Goal: Browse casually: Explore the website without a specific task or goal

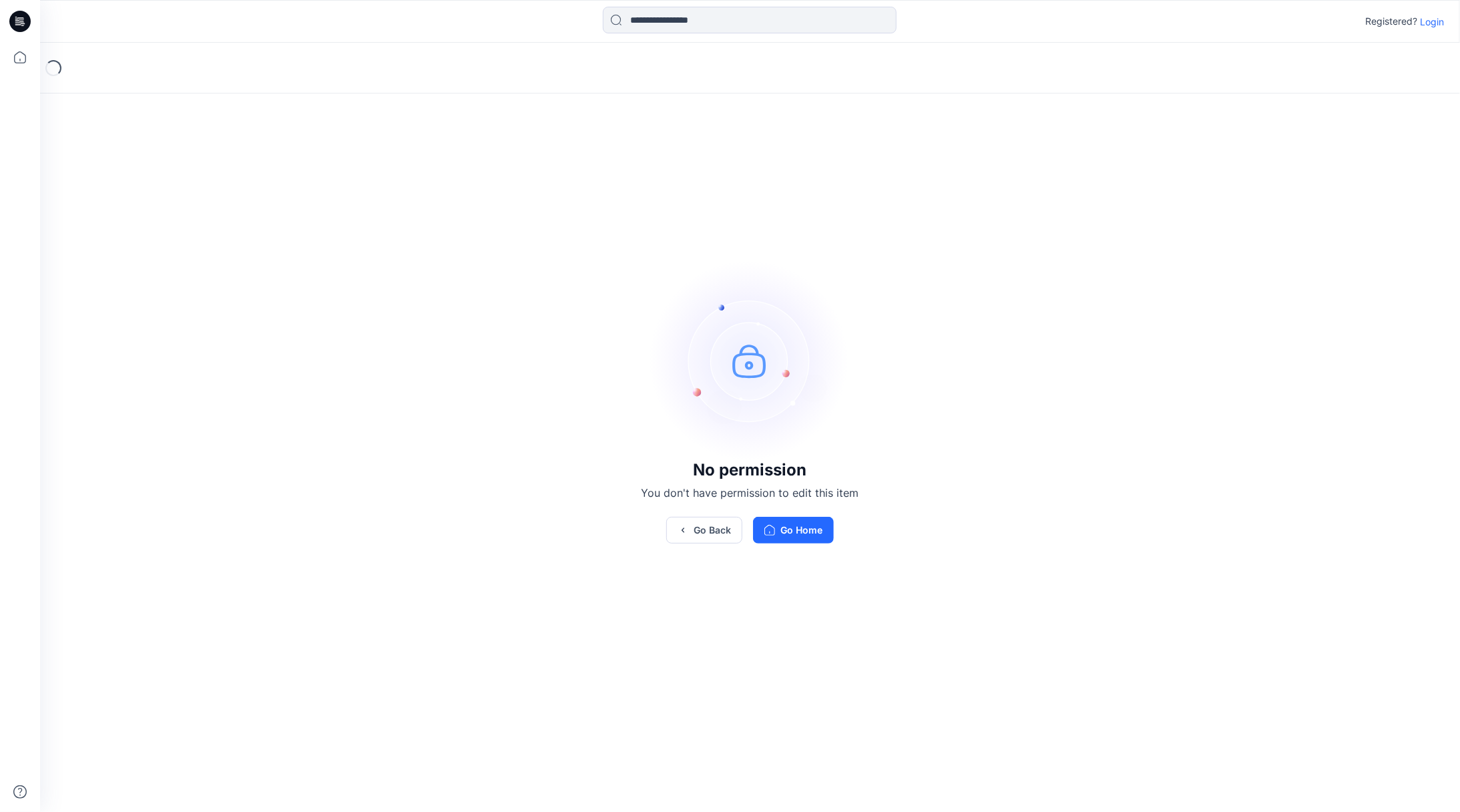
click at [794, 532] on button "Go Home" at bounding box center [793, 530] width 81 height 27
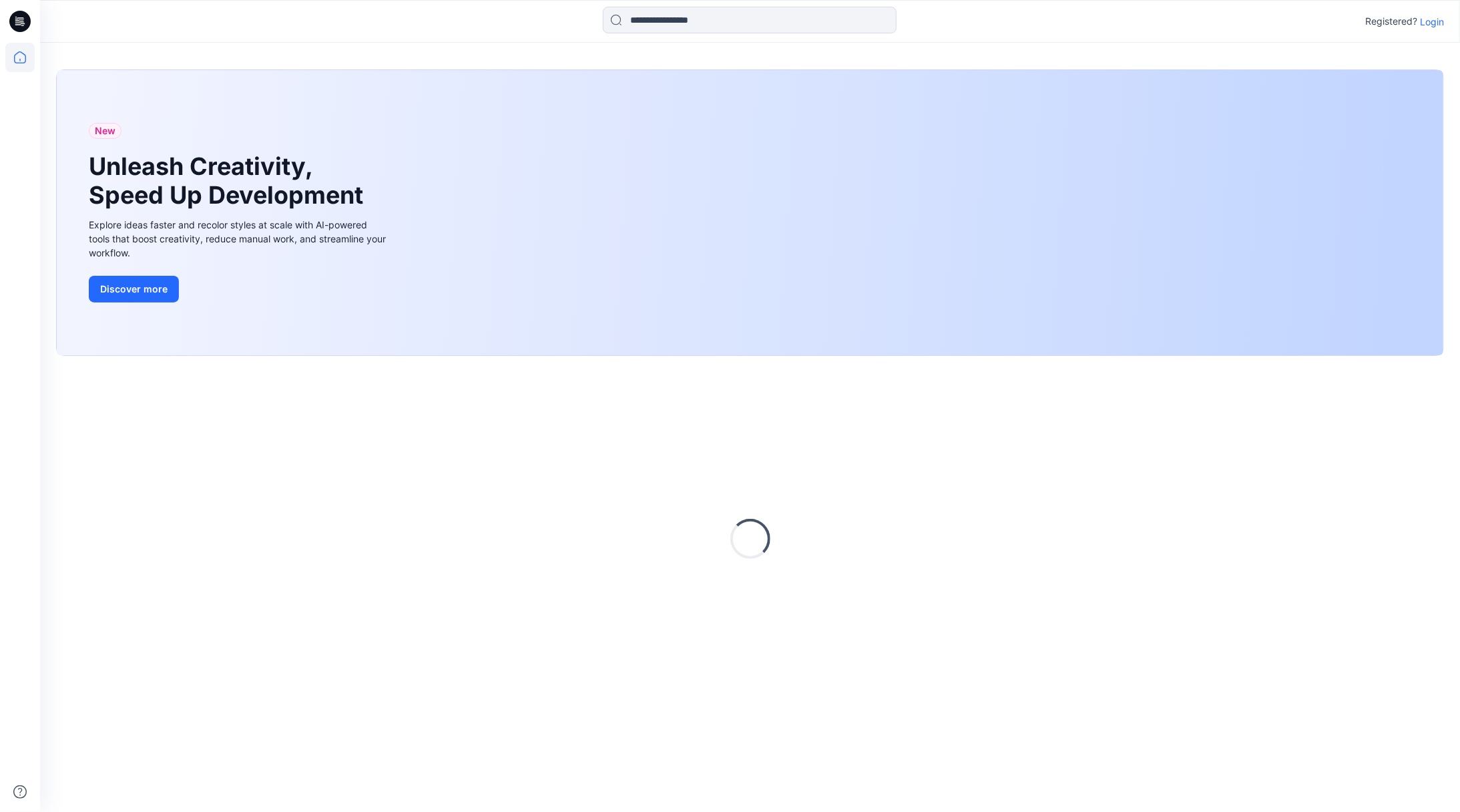
click at [1433, 19] on p "Login" at bounding box center [1432, 22] width 24 height 14
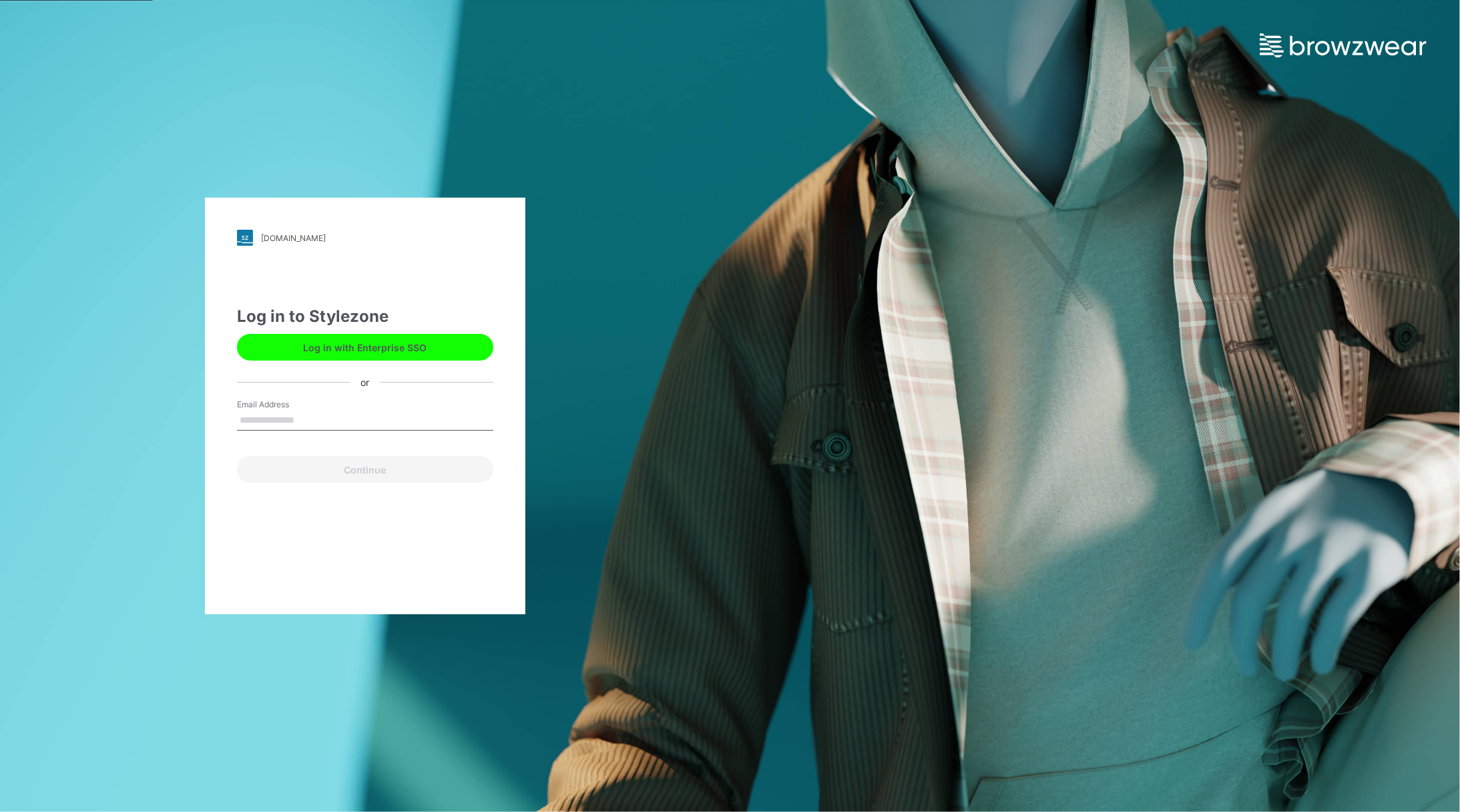
click at [412, 345] on button "Log in with Enterprise SSO" at bounding box center [365, 347] width 256 height 27
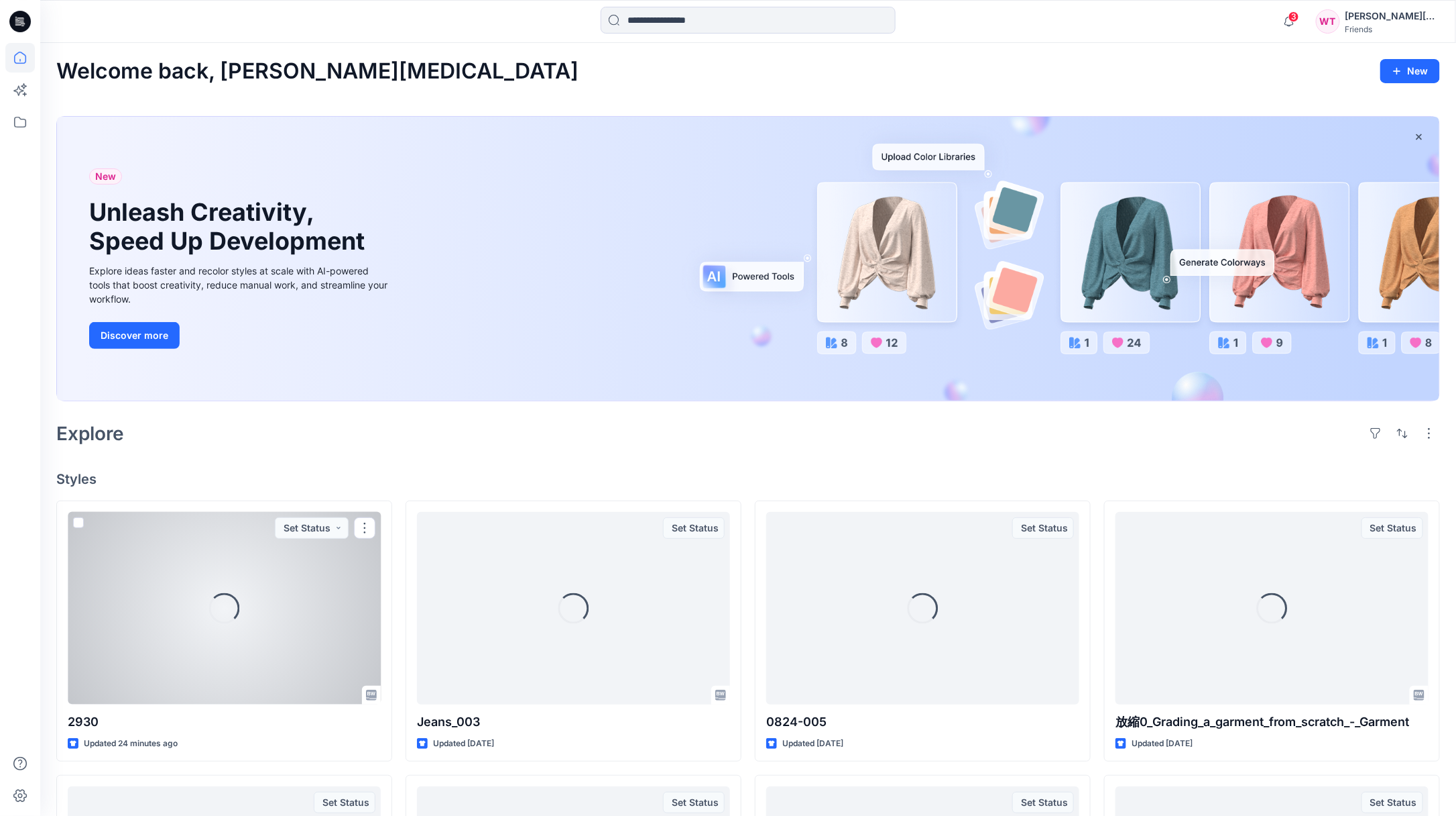
click at [207, 598] on div "Loading..." at bounding box center [225, 608] width 313 height 193
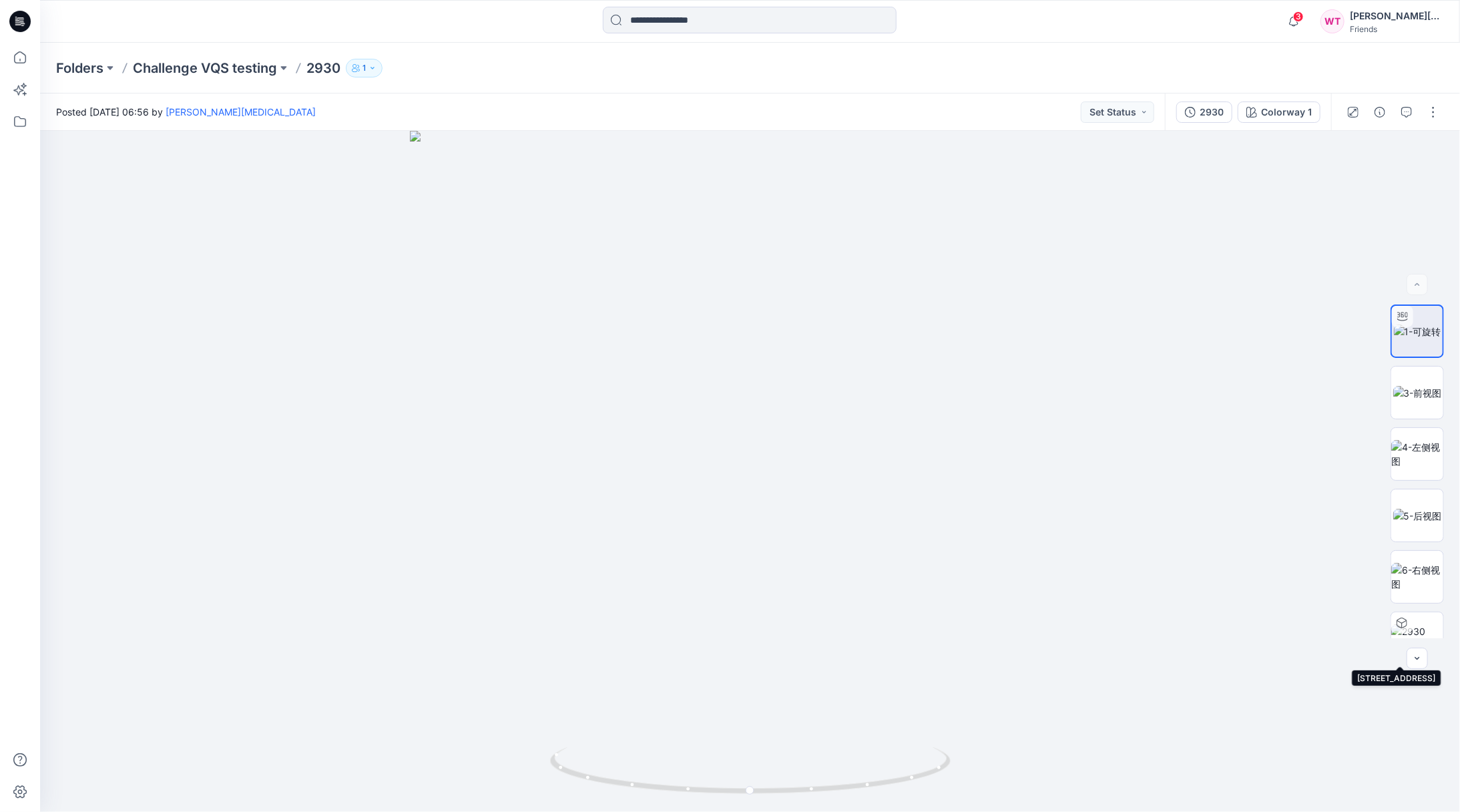
click at [1410, 626] on img at bounding box center [1417, 638] width 52 height 28
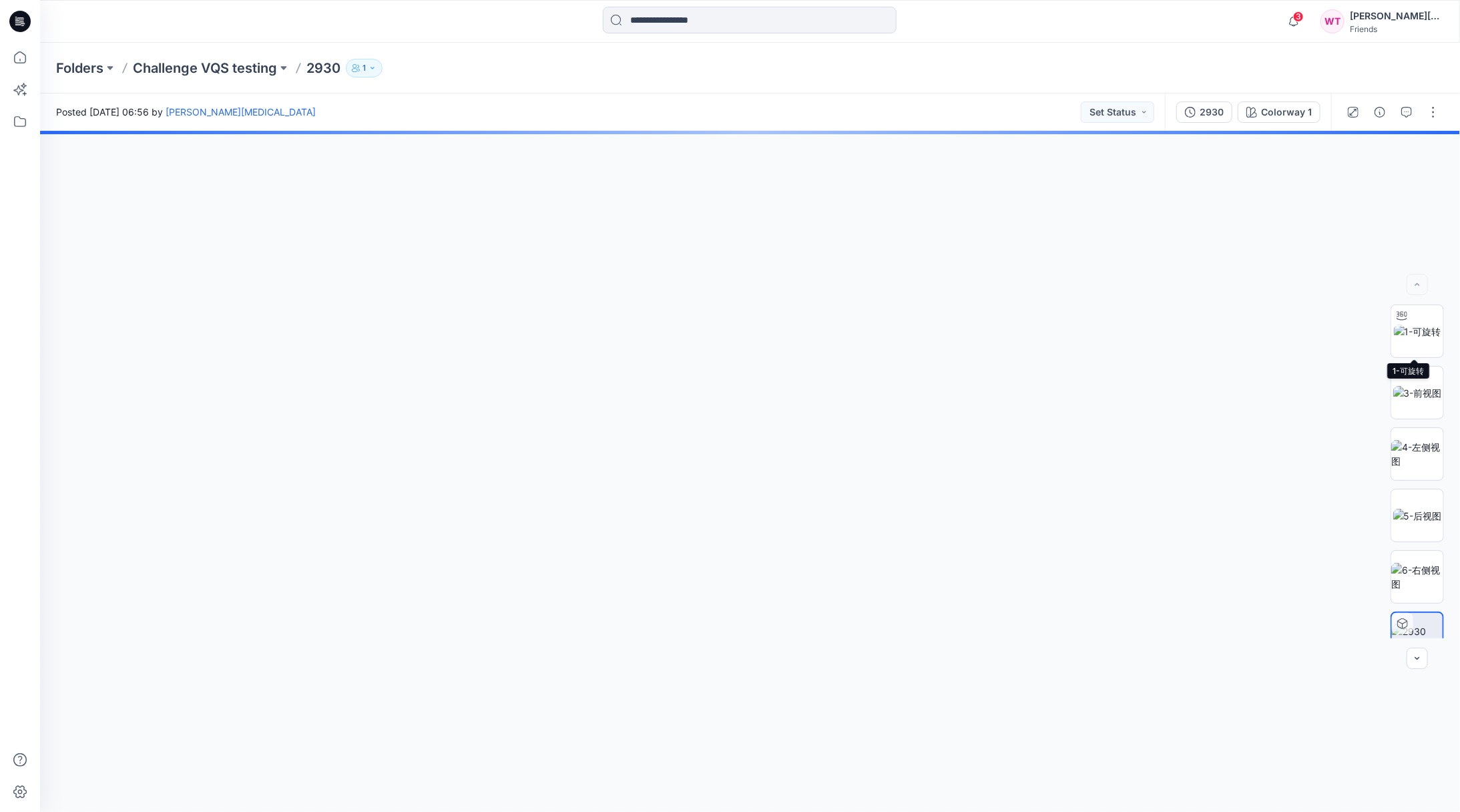
click at [1410, 325] on img at bounding box center [1418, 331] width 48 height 14
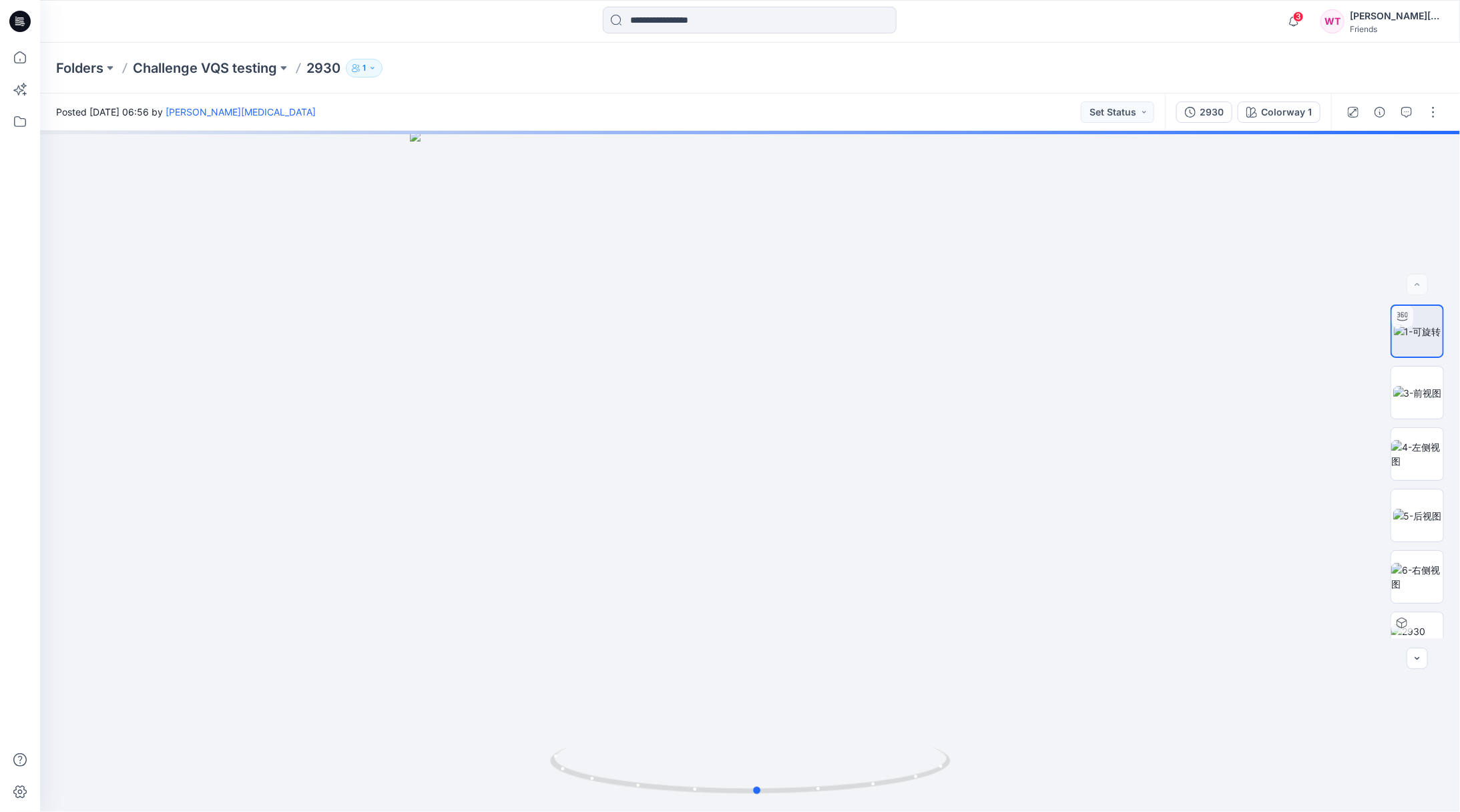
drag, startPoint x: 770, startPoint y: 785, endPoint x: 778, endPoint y: 780, distance: 9.4
click at [778, 780] on icon at bounding box center [752, 771] width 404 height 50
click at [1424, 400] on img at bounding box center [1418, 392] width 49 height 14
click at [1410, 624] on img at bounding box center [1417, 638] width 52 height 28
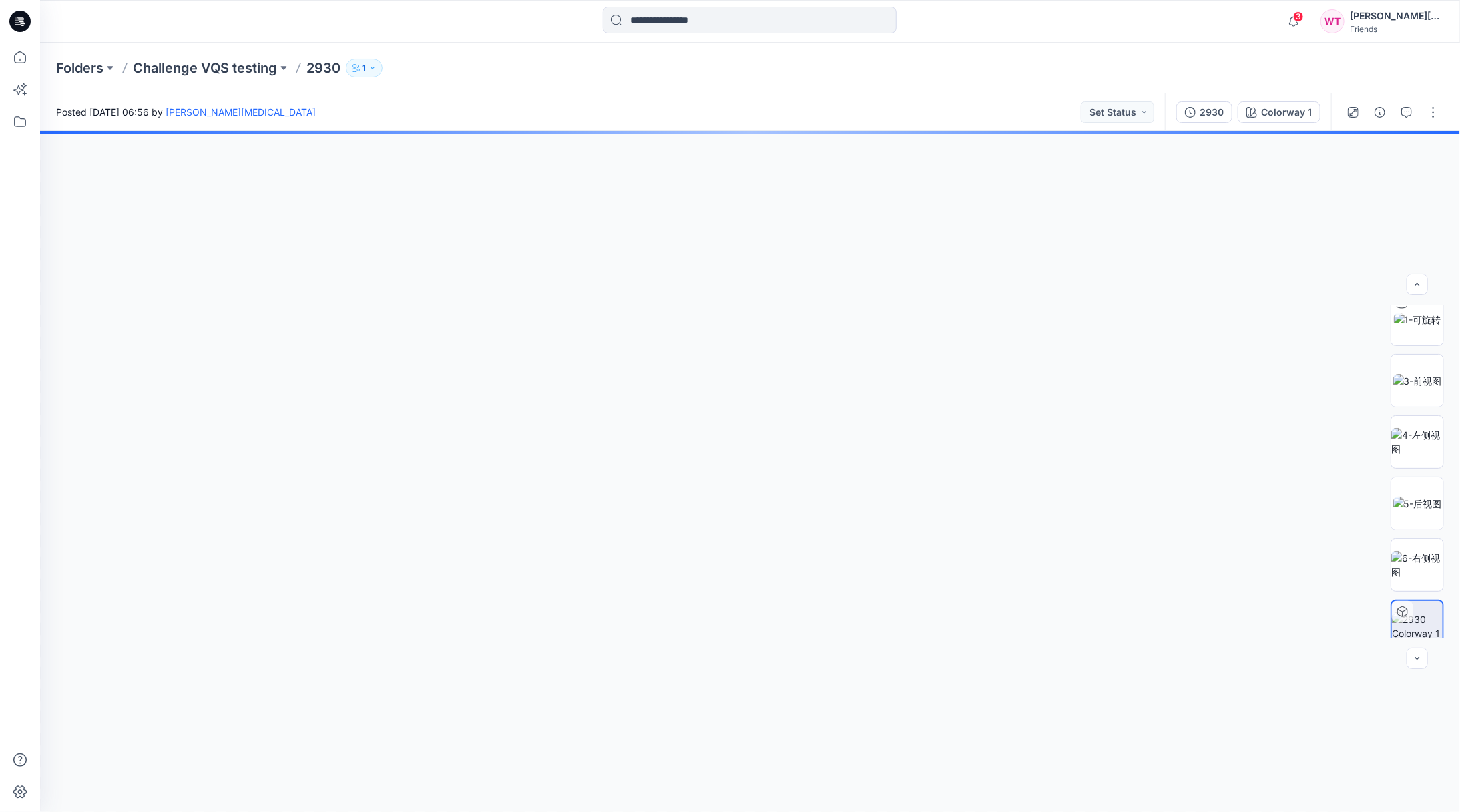
scroll to position [27, 0]
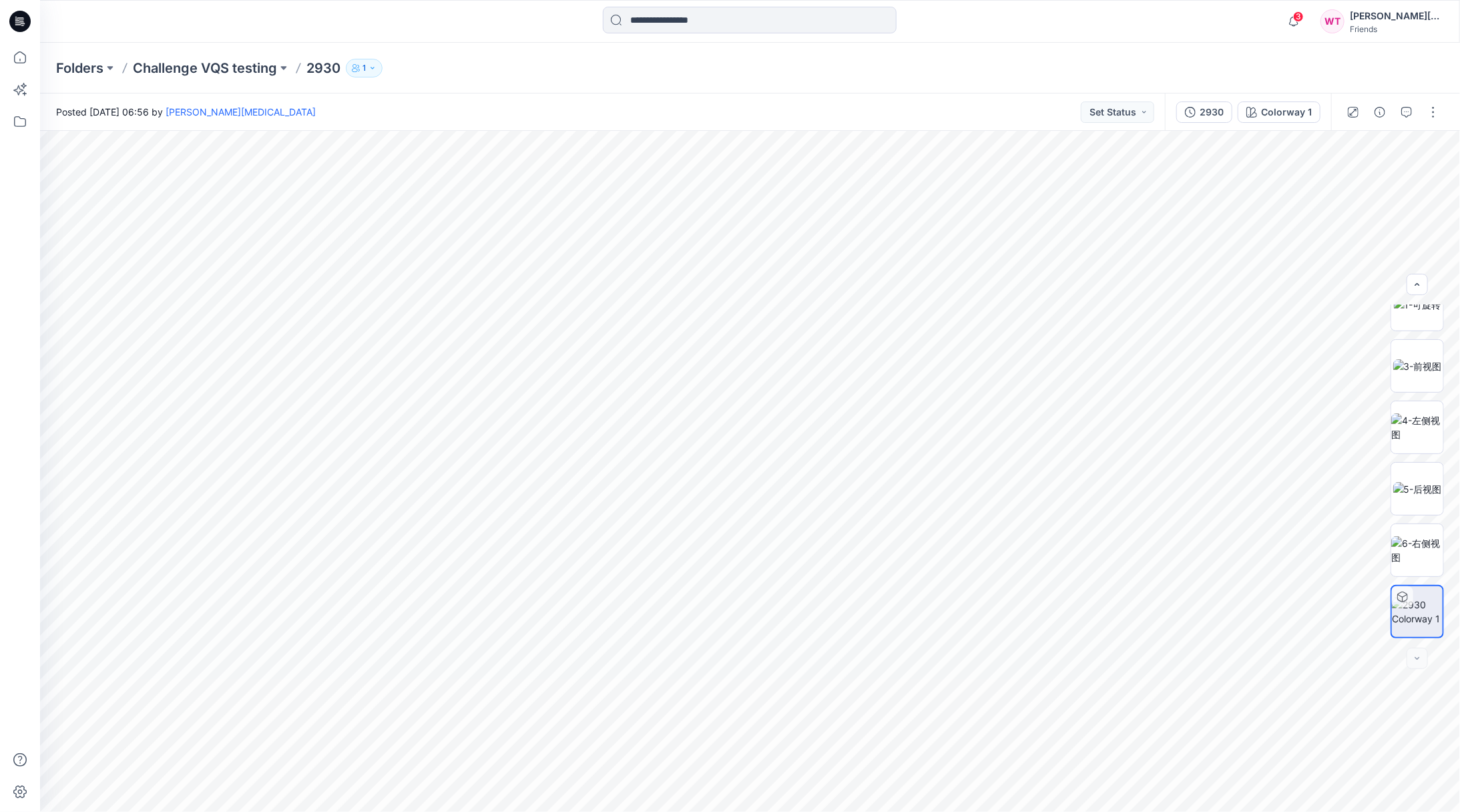
click at [1424, 620] on img at bounding box center [1417, 611] width 51 height 28
click at [0, 0] on icon "button" at bounding box center [0, 0] width 0 height 0
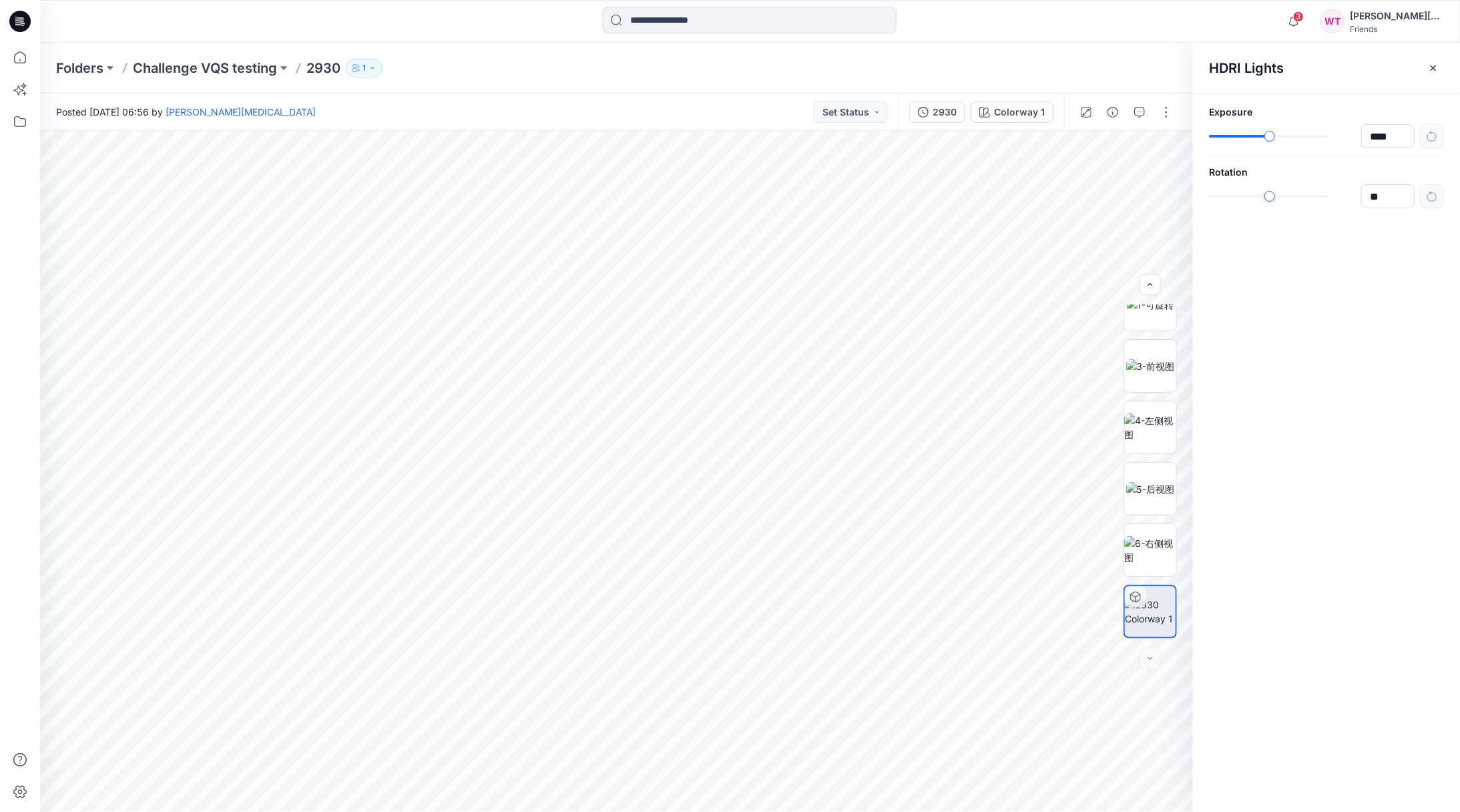
click at [1430, 64] on icon "button" at bounding box center [1433, 68] width 10 height 10
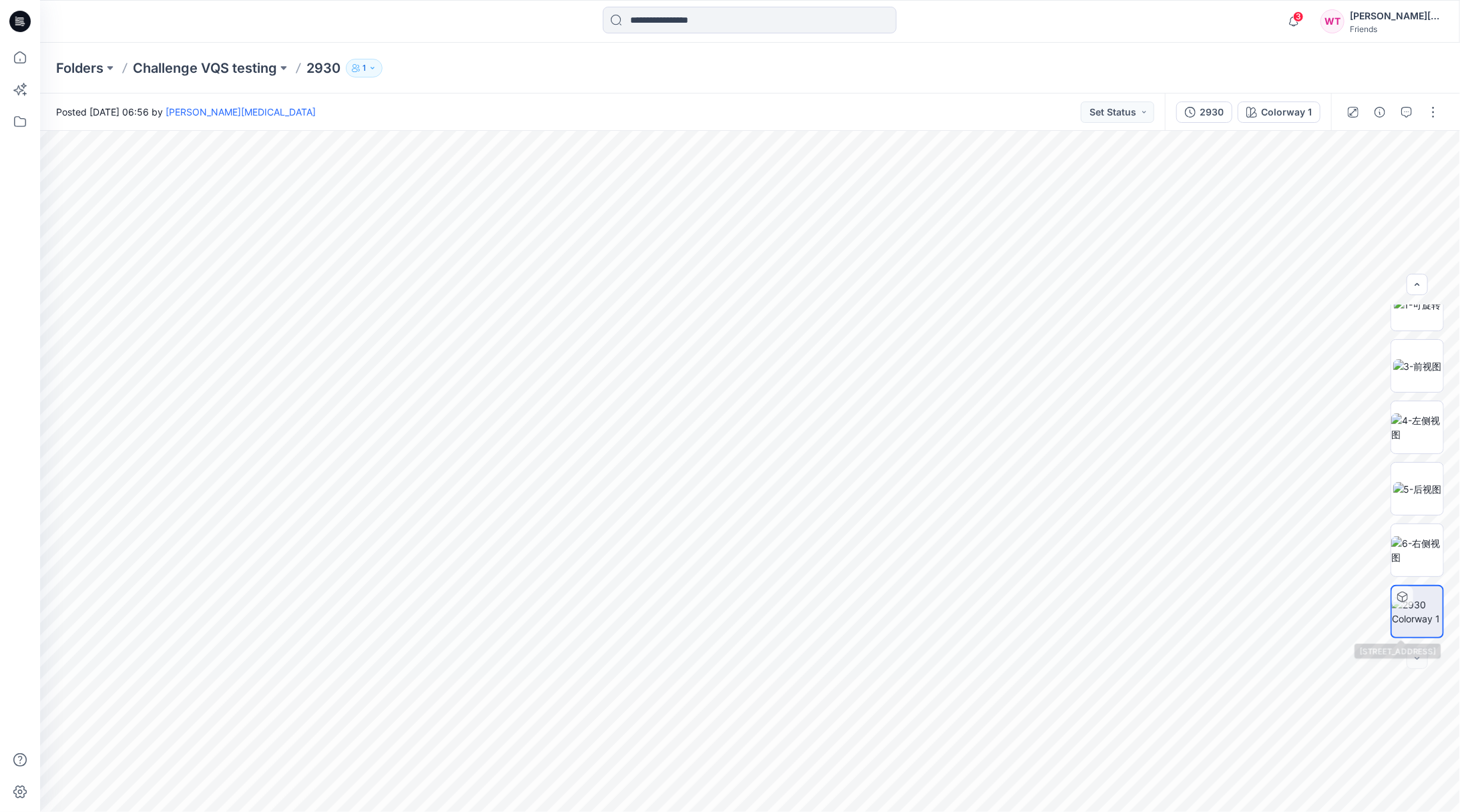
click at [1418, 606] on img at bounding box center [1417, 611] width 51 height 28
click at [1421, 282] on icon "button" at bounding box center [1417, 285] width 10 height 10
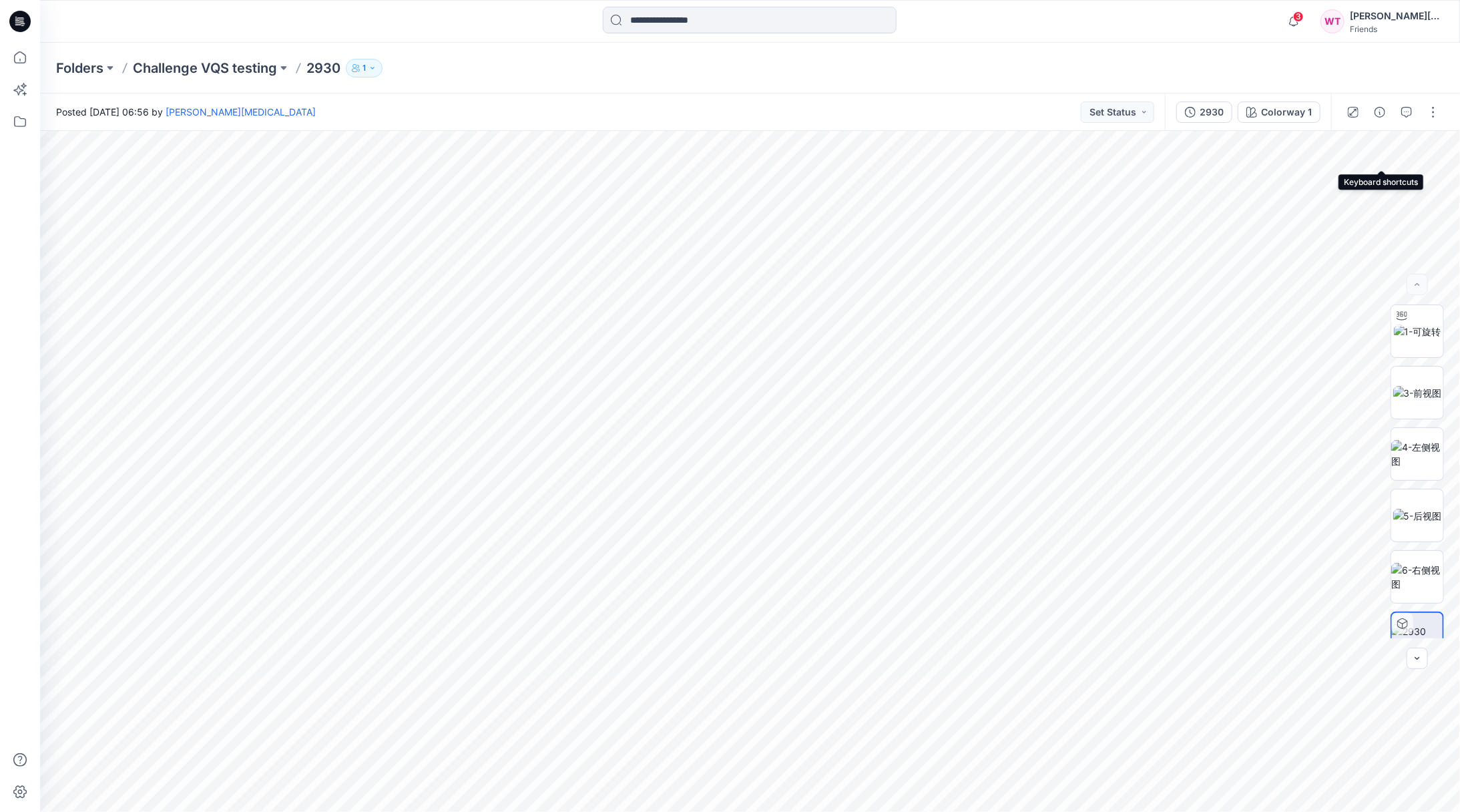
click at [0, 0] on icon "button" at bounding box center [0, 0] width 0 height 0
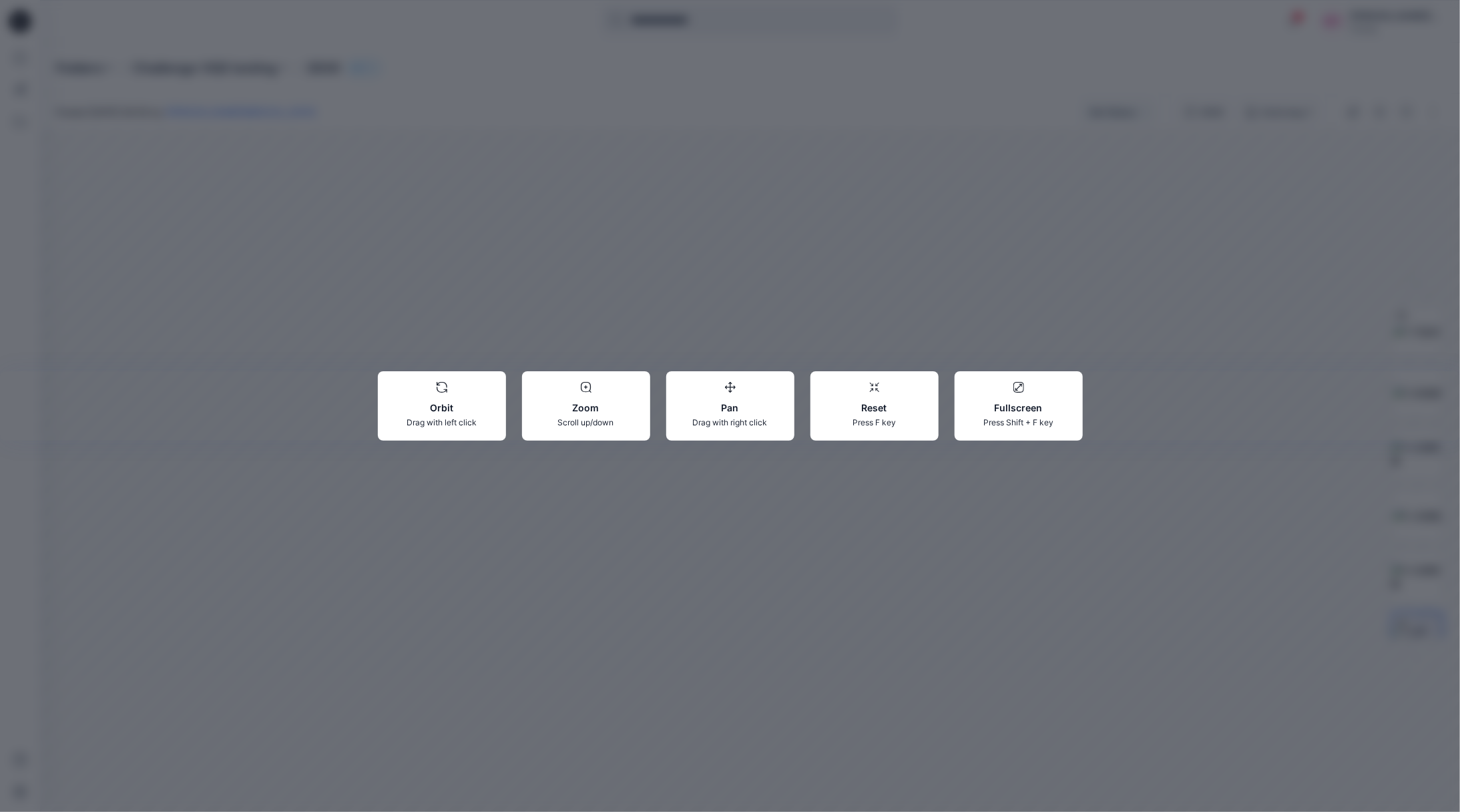
click at [1153, 251] on div "Orbit Drag with left click Zoom Scroll up/down Pan Drag with right click Reset …" at bounding box center [730, 406] width 1460 height 812
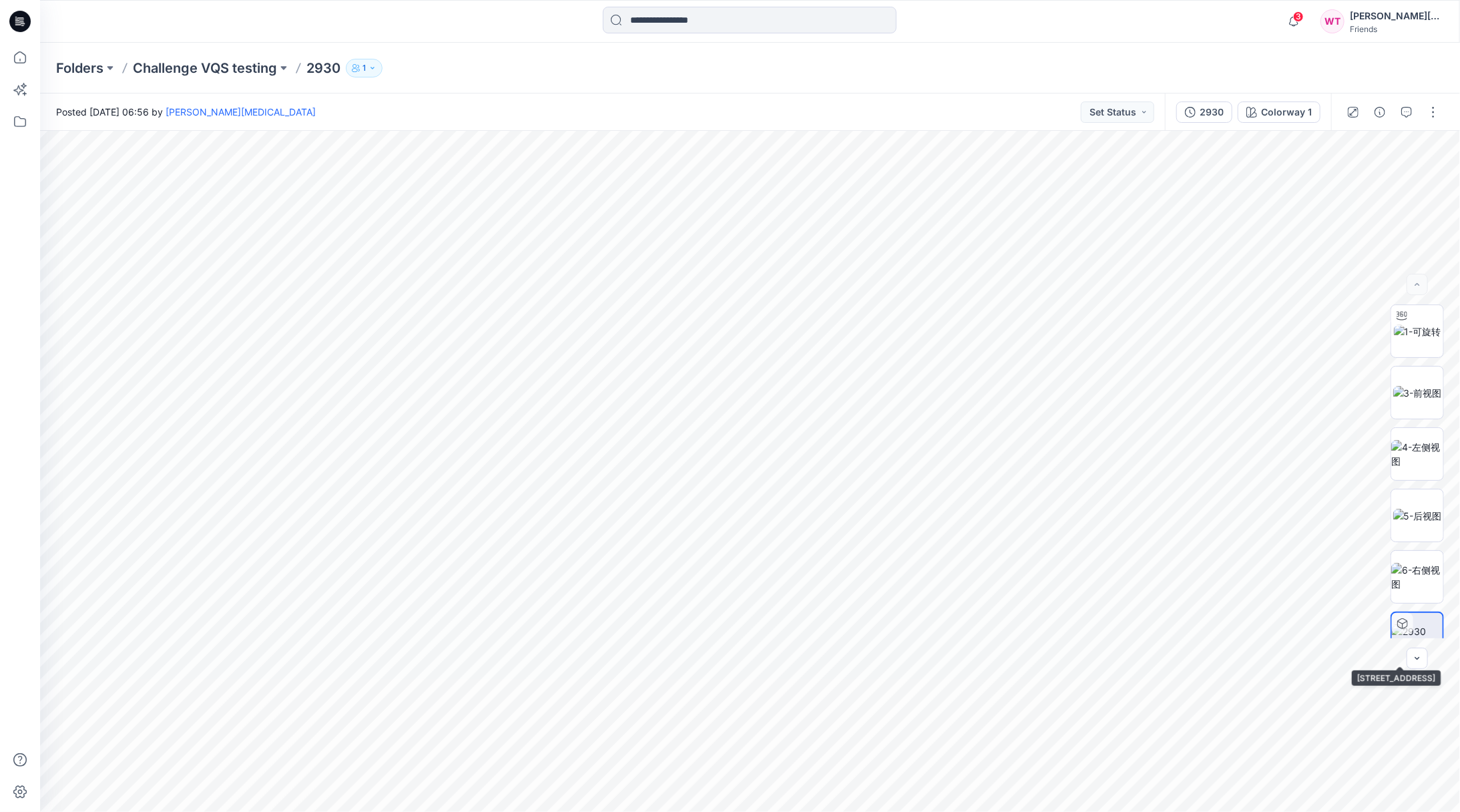
click at [1418, 624] on img at bounding box center [1417, 638] width 51 height 28
click at [1406, 319] on div at bounding box center [1401, 316] width 22 height 22
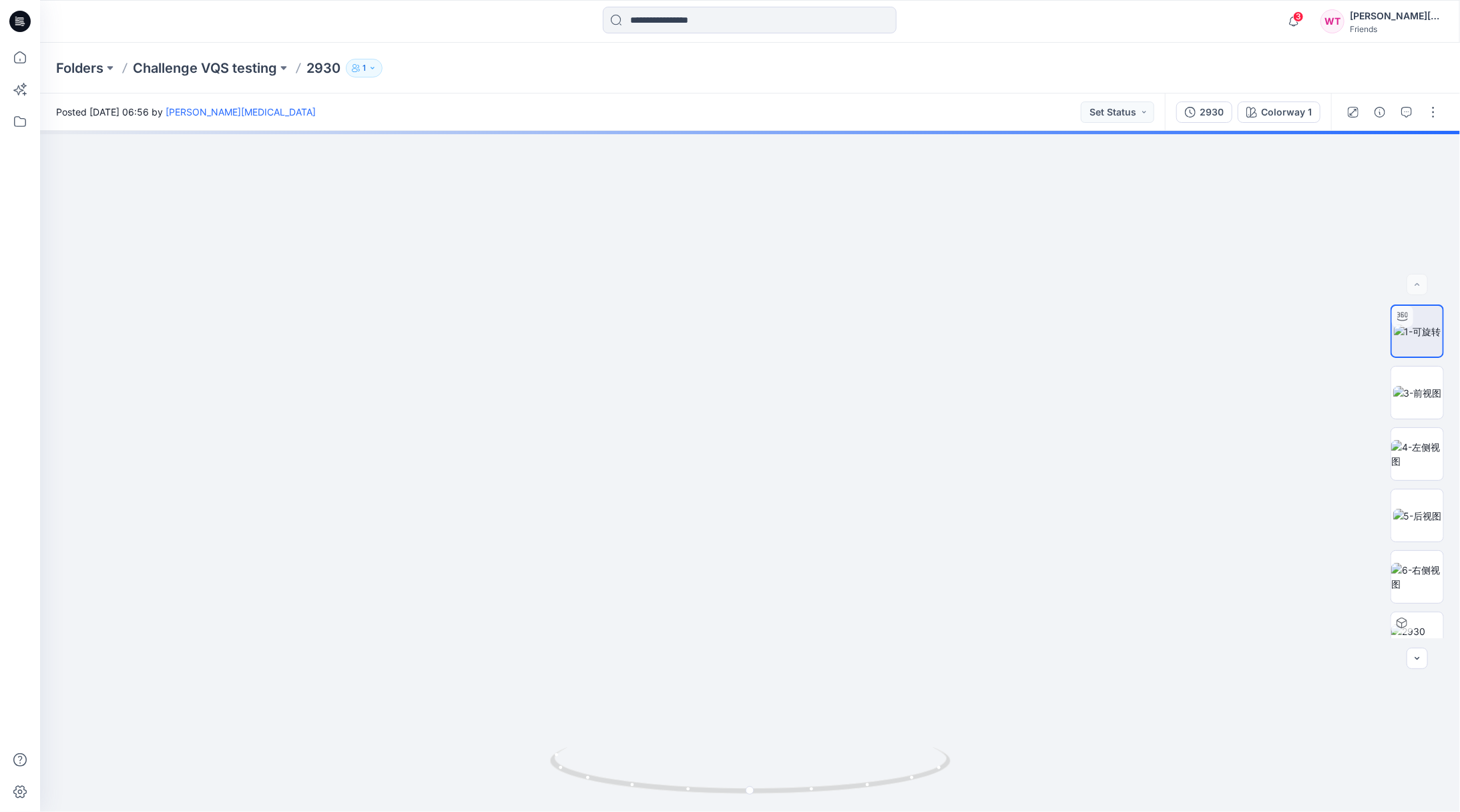
drag, startPoint x: 527, startPoint y: 328, endPoint x: 1085, endPoint y: 582, distance: 613.1
click at [1103, 653] on img at bounding box center [1337, 95] width 2734 height 1434
drag, startPoint x: 1035, startPoint y: 450, endPoint x: 840, endPoint y: 623, distance: 260.7
click at [840, 623] on img at bounding box center [1071, 240] width 2734 height 1142
drag, startPoint x: 881, startPoint y: 407, endPoint x: 862, endPoint y: 432, distance: 31.4
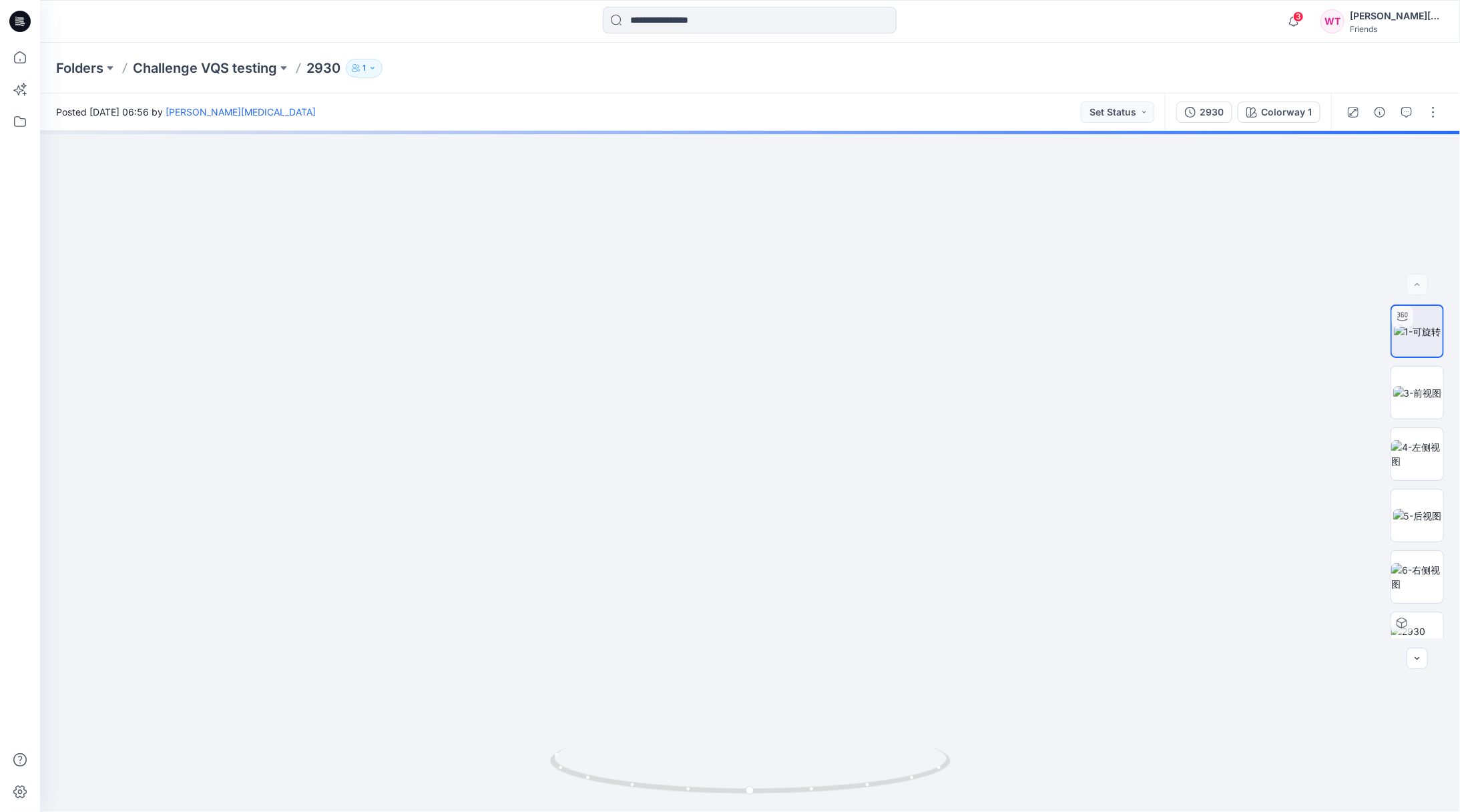
click at [866, 484] on img at bounding box center [1042, 282] width 2734 height 1059
drag, startPoint x: 849, startPoint y: 399, endPoint x: 821, endPoint y: 321, distance: 82.9
click at [821, 321] on img at bounding box center [1013, 268] width 2734 height 1088
drag, startPoint x: 754, startPoint y: 672, endPoint x: 738, endPoint y: 420, distance: 252.5
click at [721, 210] on img at bounding box center [1014, 267] width 2734 height 1089
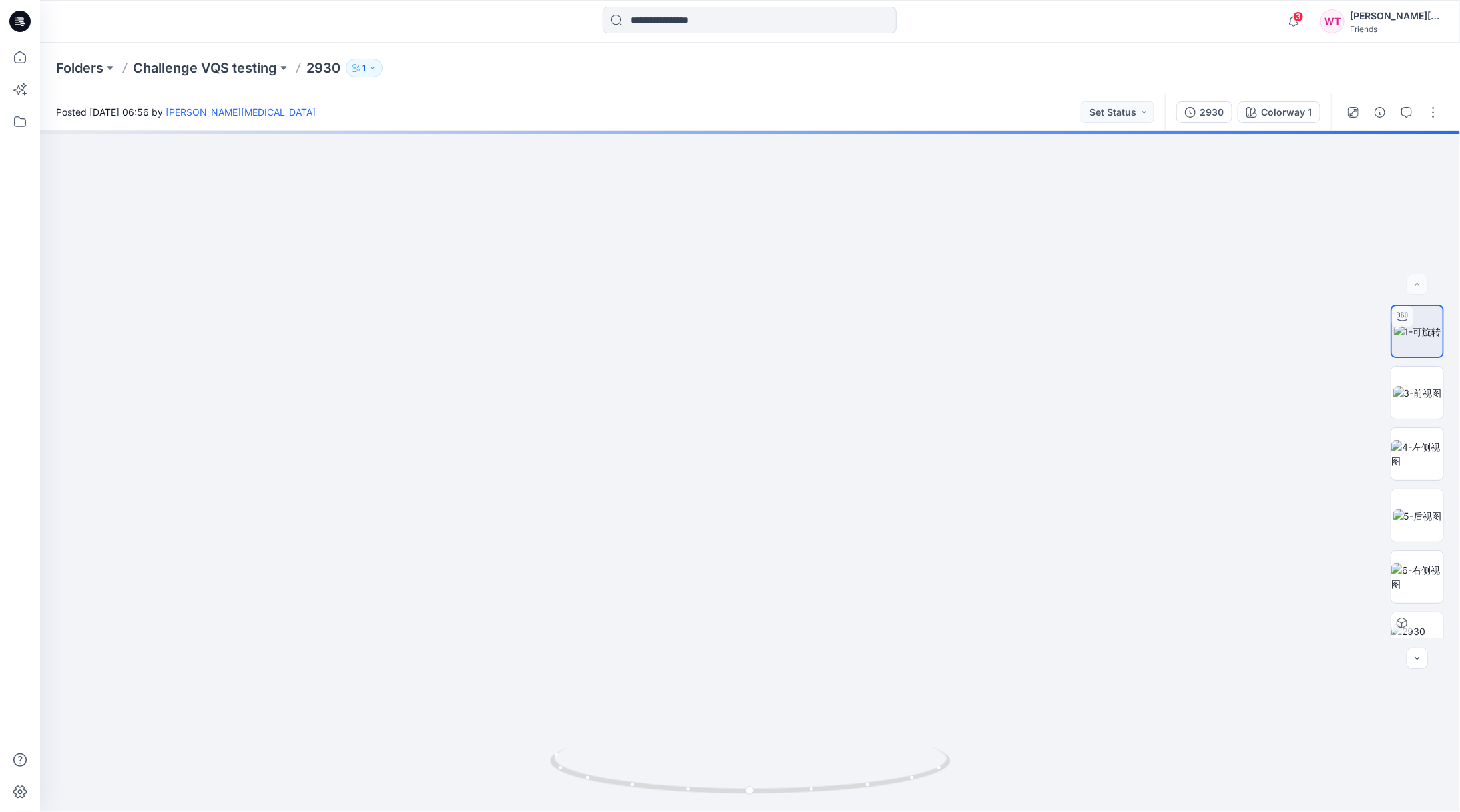
drag, startPoint x: 752, startPoint y: 403, endPoint x: 754, endPoint y: 210, distance: 193.0
drag, startPoint x: 805, startPoint y: 407, endPoint x: 818, endPoint y: 544, distance: 137.6
drag, startPoint x: 796, startPoint y: 337, endPoint x: 815, endPoint y: 536, distance: 199.9
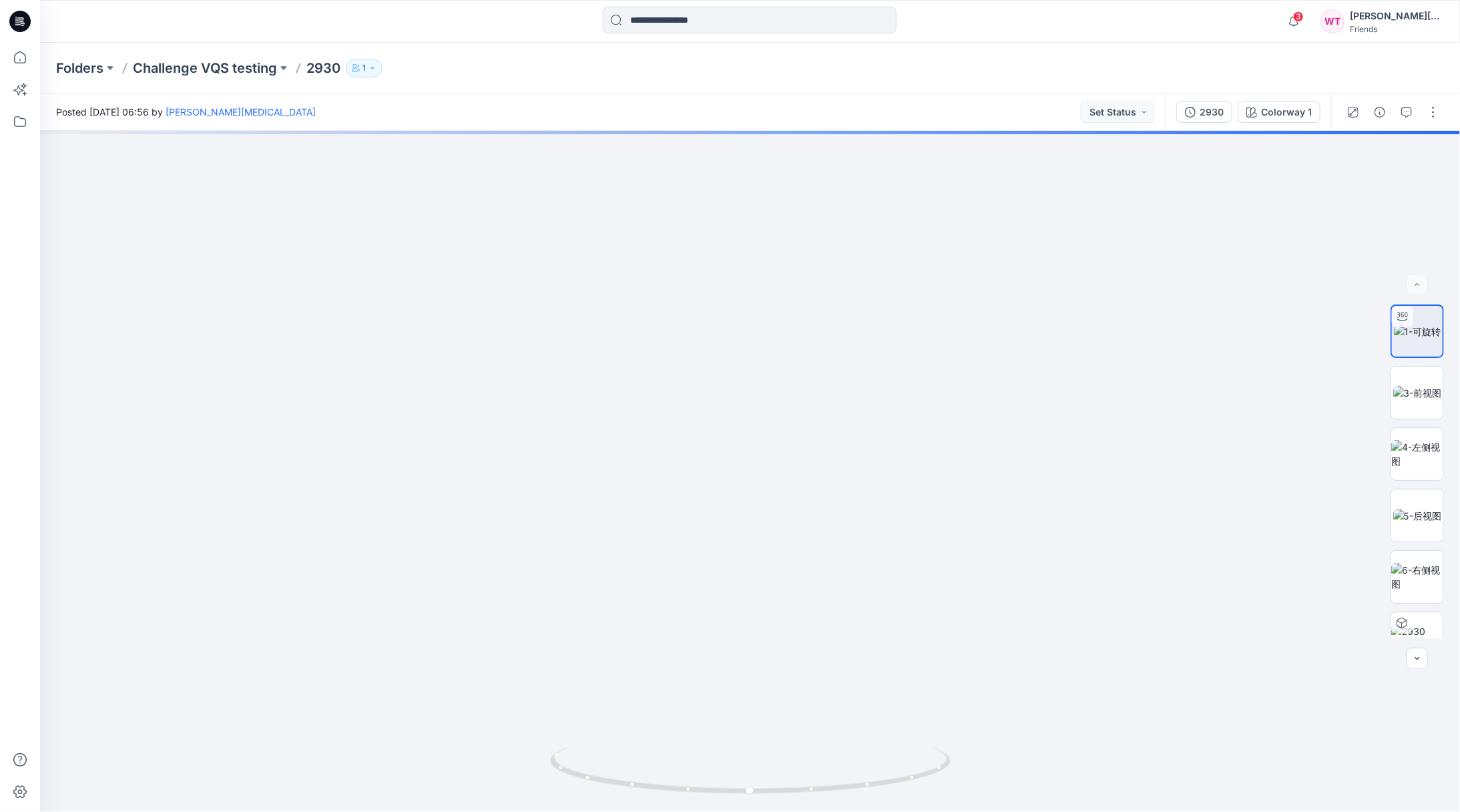
click at [814, 559] on img at bounding box center [750, 391] width 1393 height 840
click at [1430, 400] on img at bounding box center [1418, 392] width 49 height 14
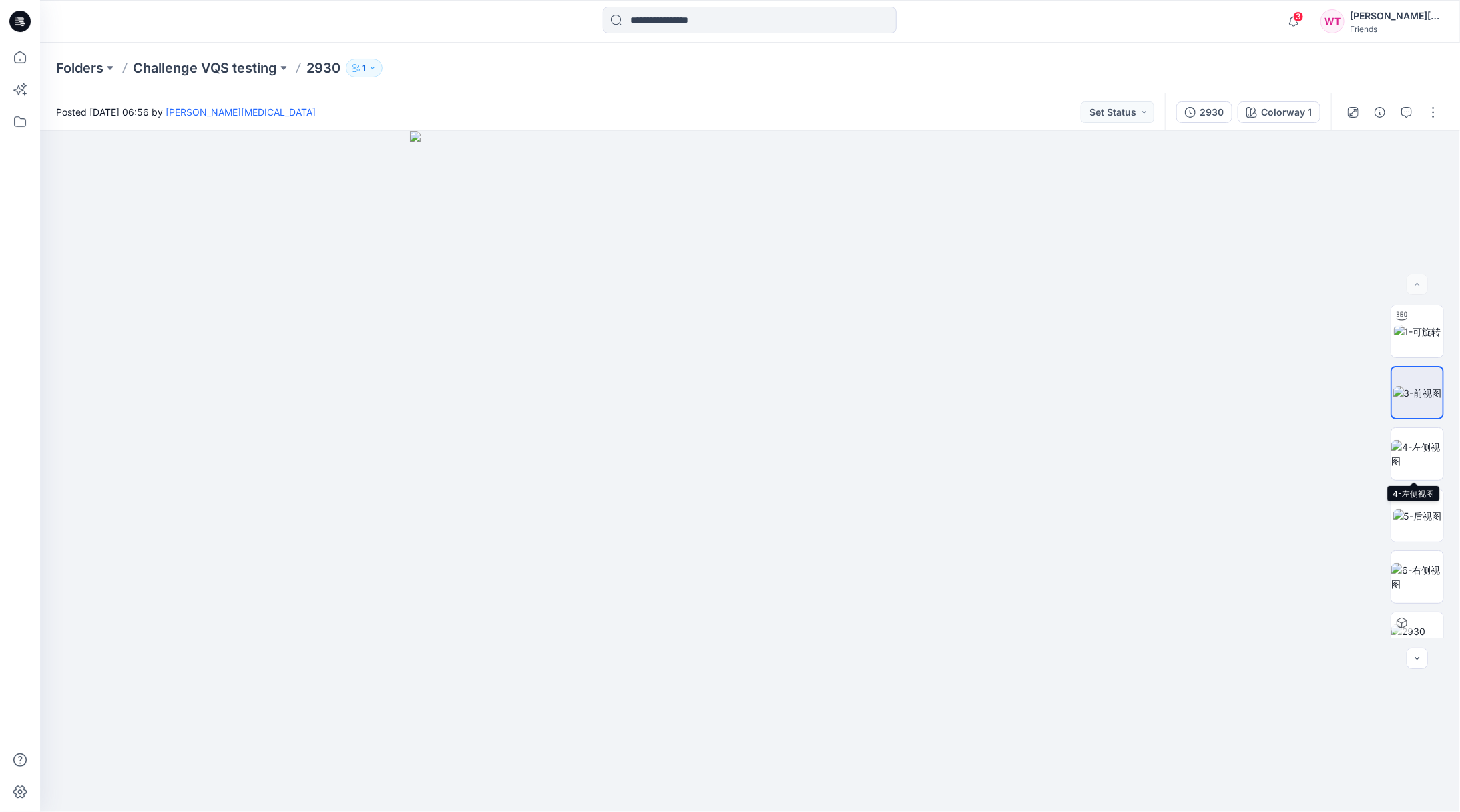
click at [1418, 445] on img at bounding box center [1417, 454] width 52 height 28
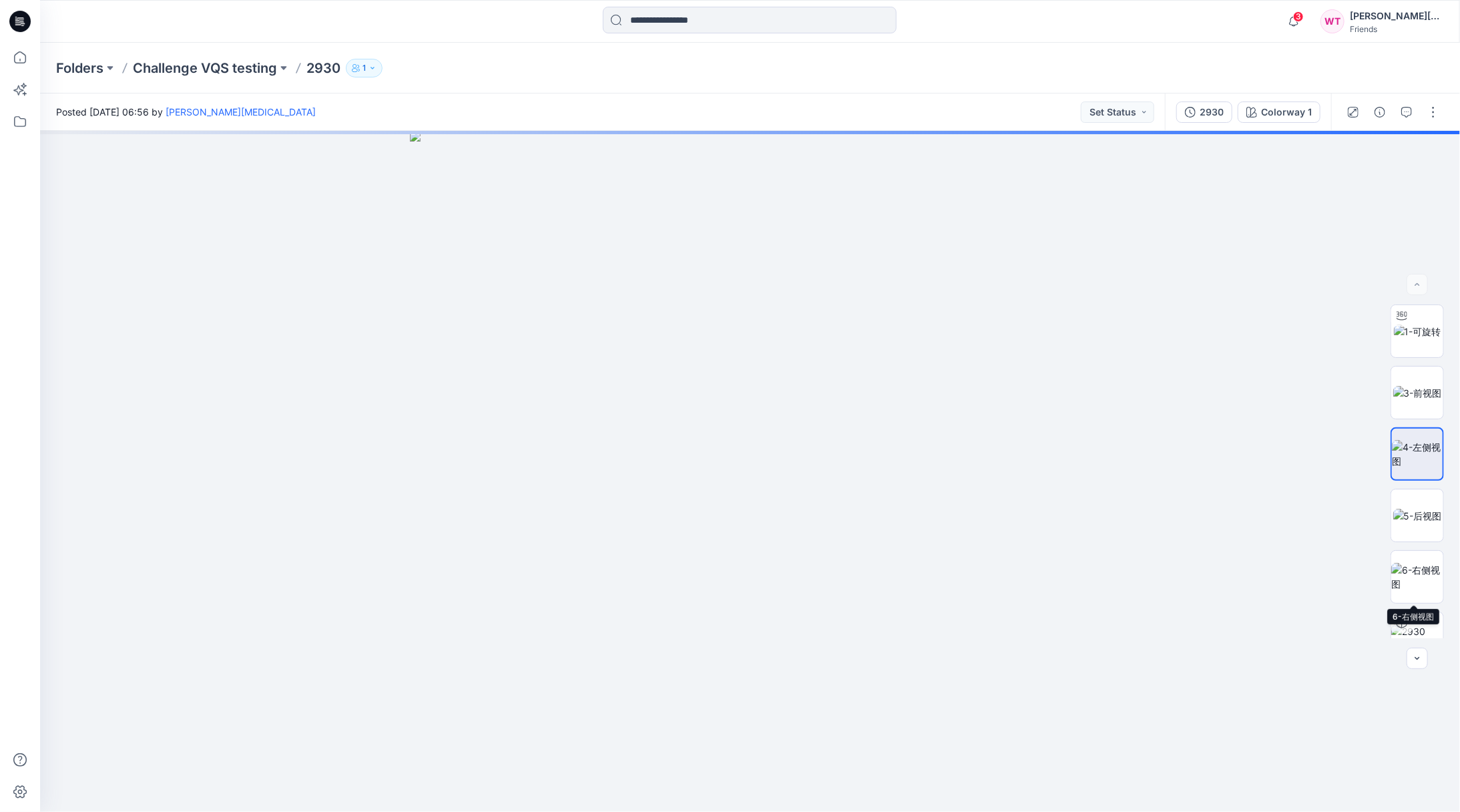
click at [1410, 624] on img at bounding box center [1417, 638] width 52 height 28
